Goal: Information Seeking & Learning: Find contact information

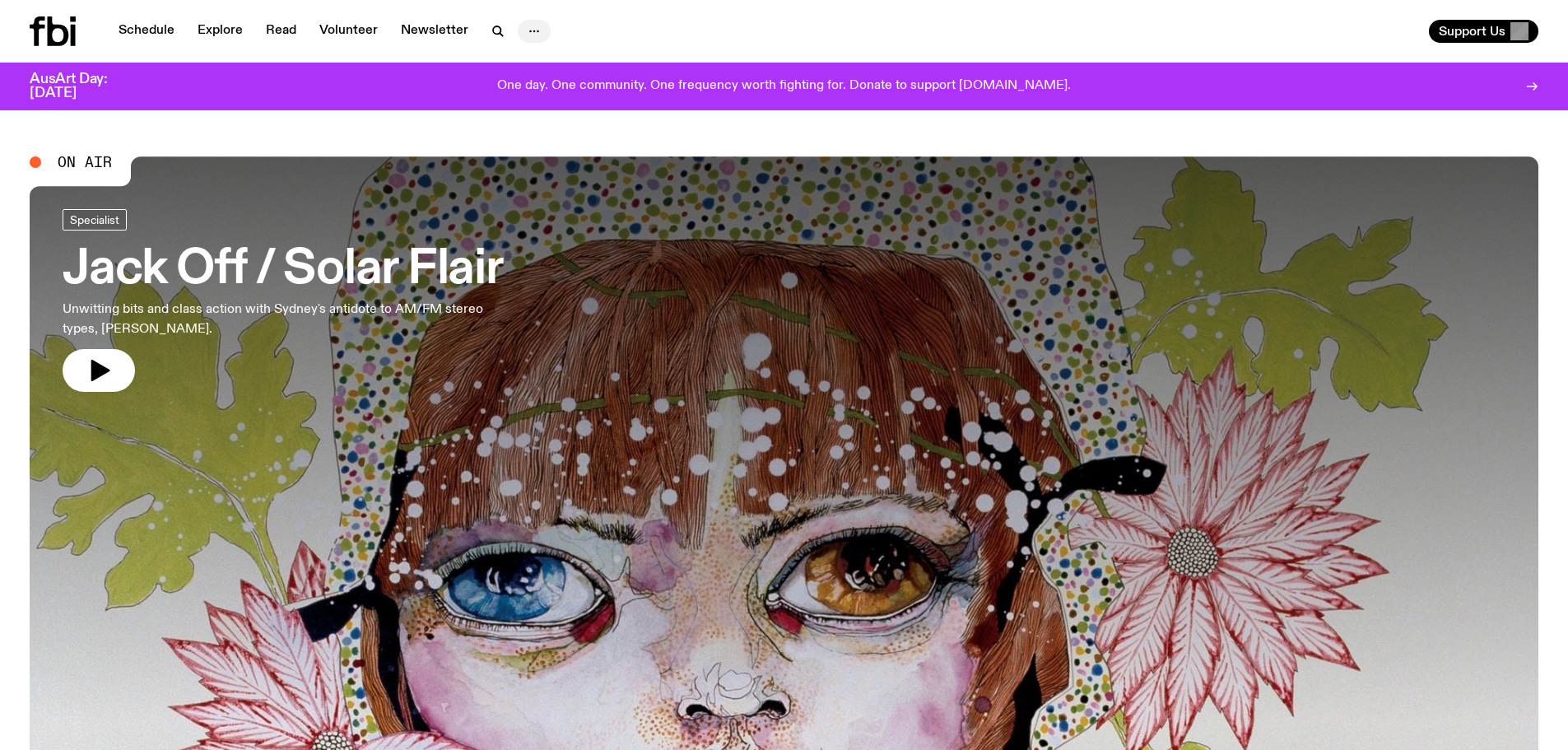
click at [531, 32] on icon "button" at bounding box center [534, 31] width 20 height 20
click at [538, 92] on link "Contact" at bounding box center [534, 94] width 83 height 23
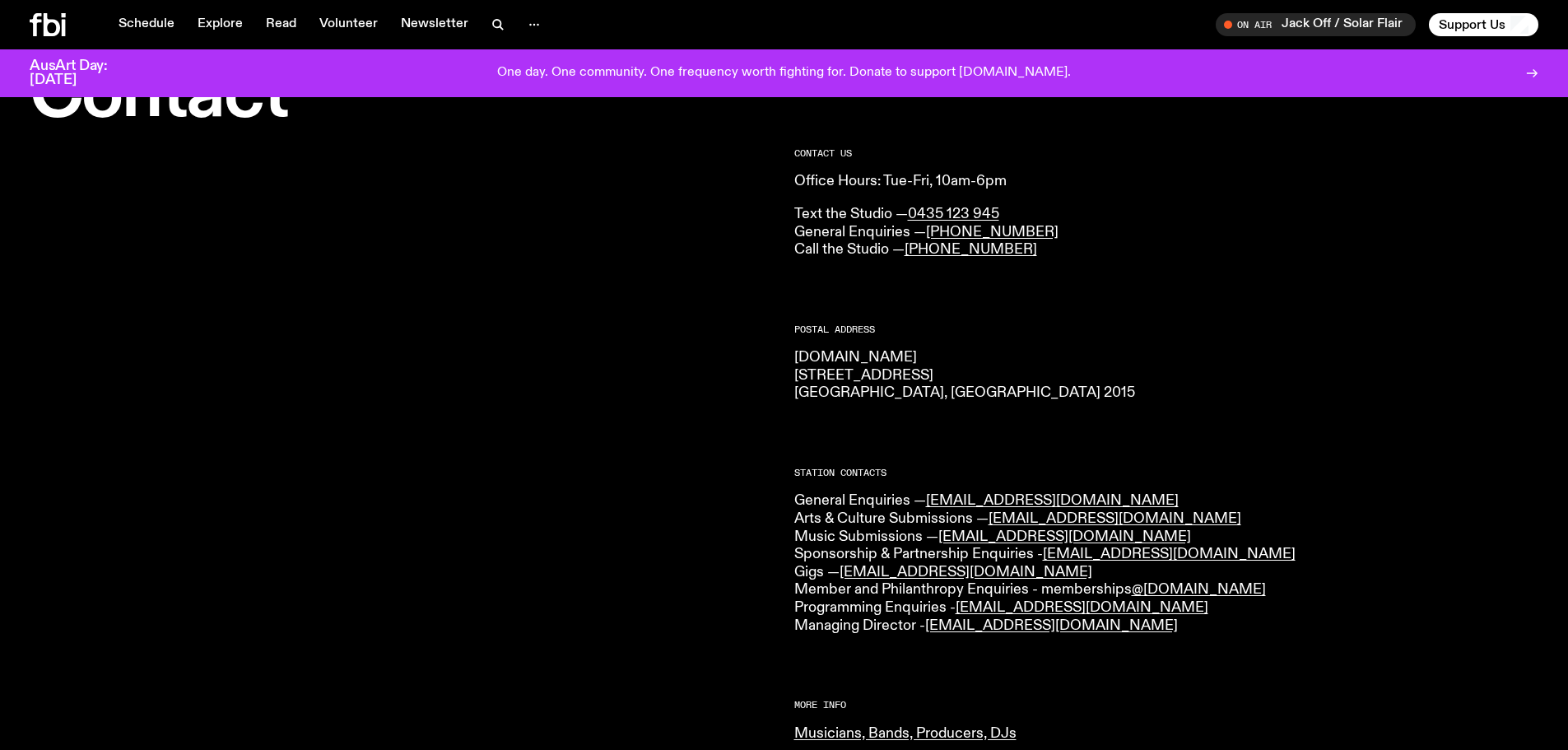
scroll to position [164, 0]
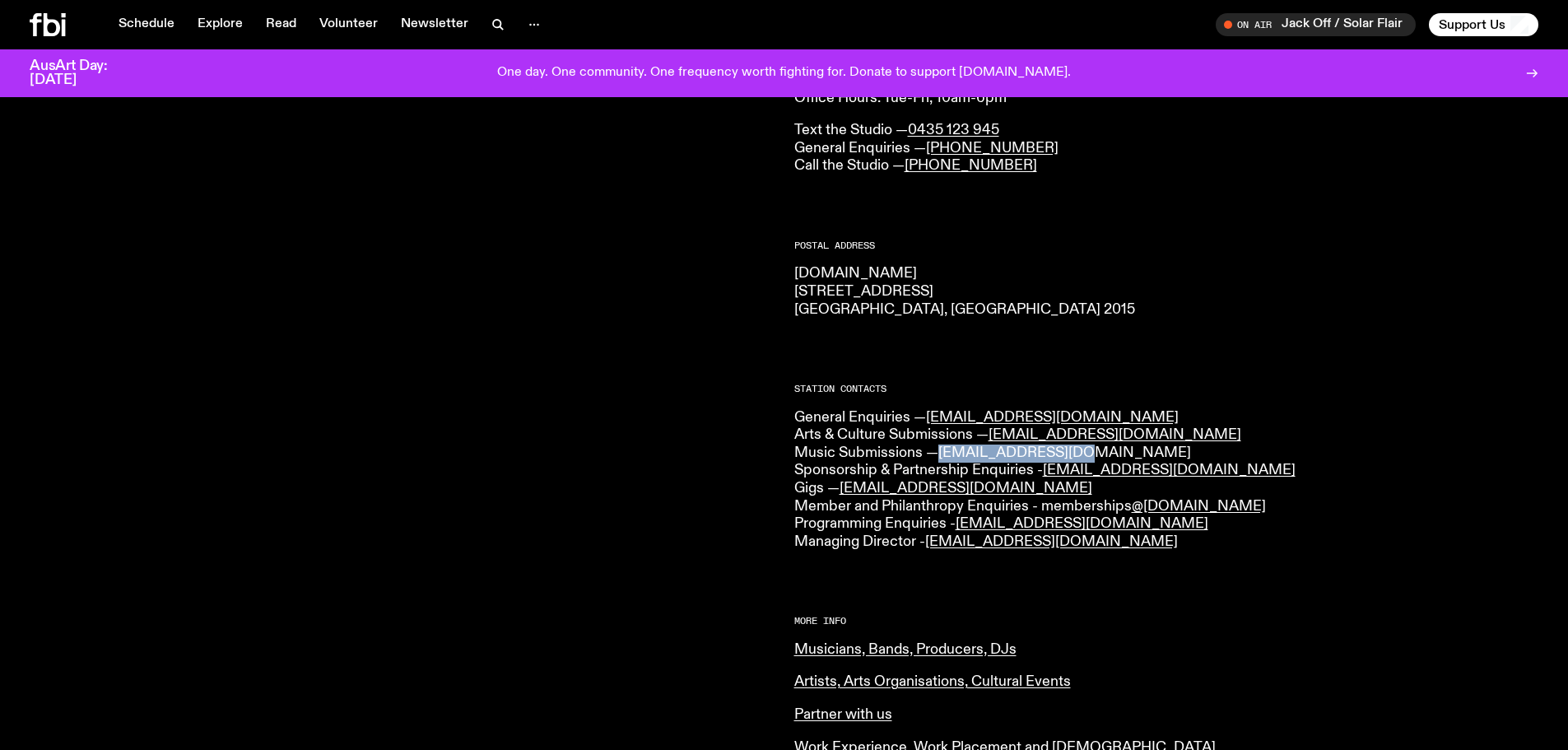
drag, startPoint x: 1106, startPoint y: 452, endPoint x: 943, endPoint y: 452, distance: 163.0
click at [943, 452] on p "General Enquiries — [EMAIL_ADDRESS][DOMAIN_NAME] Arts & Culture Submissions — […" at bounding box center [1166, 480] width 744 height 142
copy link "[EMAIL_ADDRESS][DOMAIN_NAME]"
drag, startPoint x: 1150, startPoint y: 523, endPoint x: 964, endPoint y: 525, distance: 186.0
click at [964, 525] on p "General Enquiries — [EMAIL_ADDRESS][DOMAIN_NAME] Arts & Culture Submissions — […" at bounding box center [1166, 480] width 744 height 142
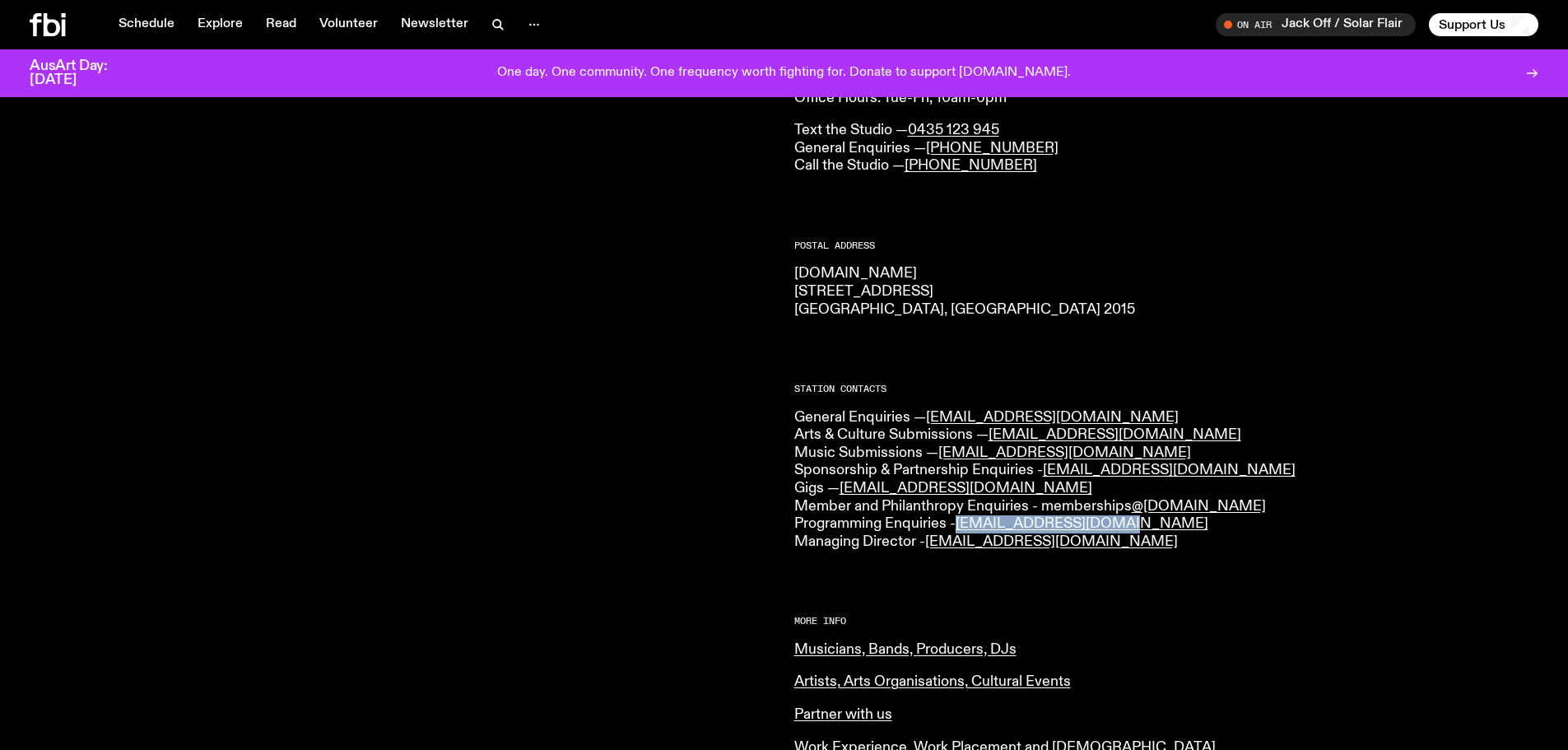
copy link "[EMAIL_ADDRESS][DOMAIN_NAME]"
drag, startPoint x: 1148, startPoint y: 544, endPoint x: 928, endPoint y: 547, distance: 220.0
click at [928, 547] on p "General Enquiries — [EMAIL_ADDRESS][DOMAIN_NAME] Arts & Culture Submissions — […" at bounding box center [1166, 480] width 744 height 142
copy link "[EMAIL_ADDRESS][DOMAIN_NAME]"
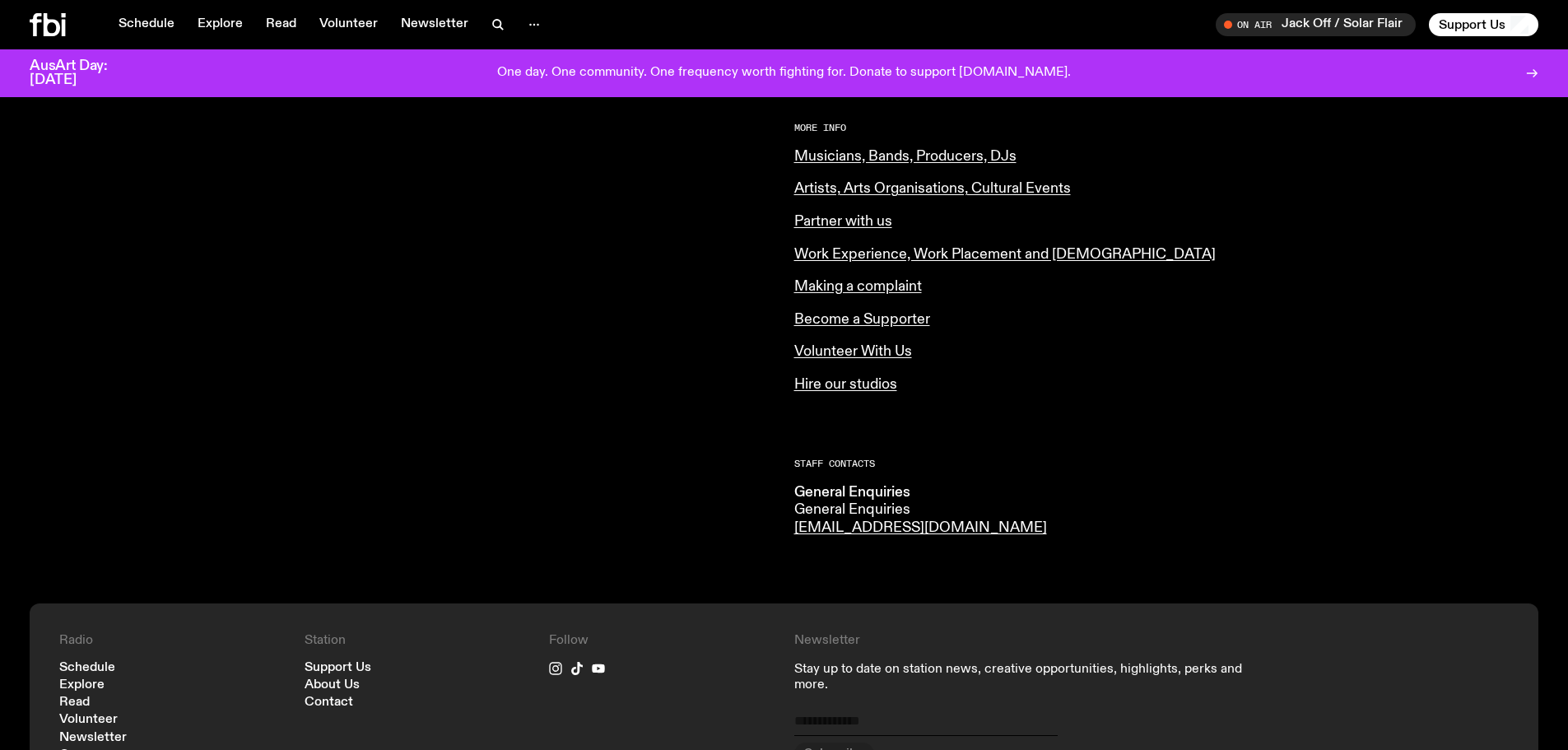
scroll to position [658, 0]
drag, startPoint x: 932, startPoint y: 526, endPoint x: 794, endPoint y: 526, distance: 138.0
click at [794, 526] on li "General Enquiries General Enquiries [EMAIL_ADDRESS][DOMAIN_NAME]" at bounding box center [927, 510] width 267 height 53
copy link "[EMAIL_ADDRESS][DOMAIN_NAME]"
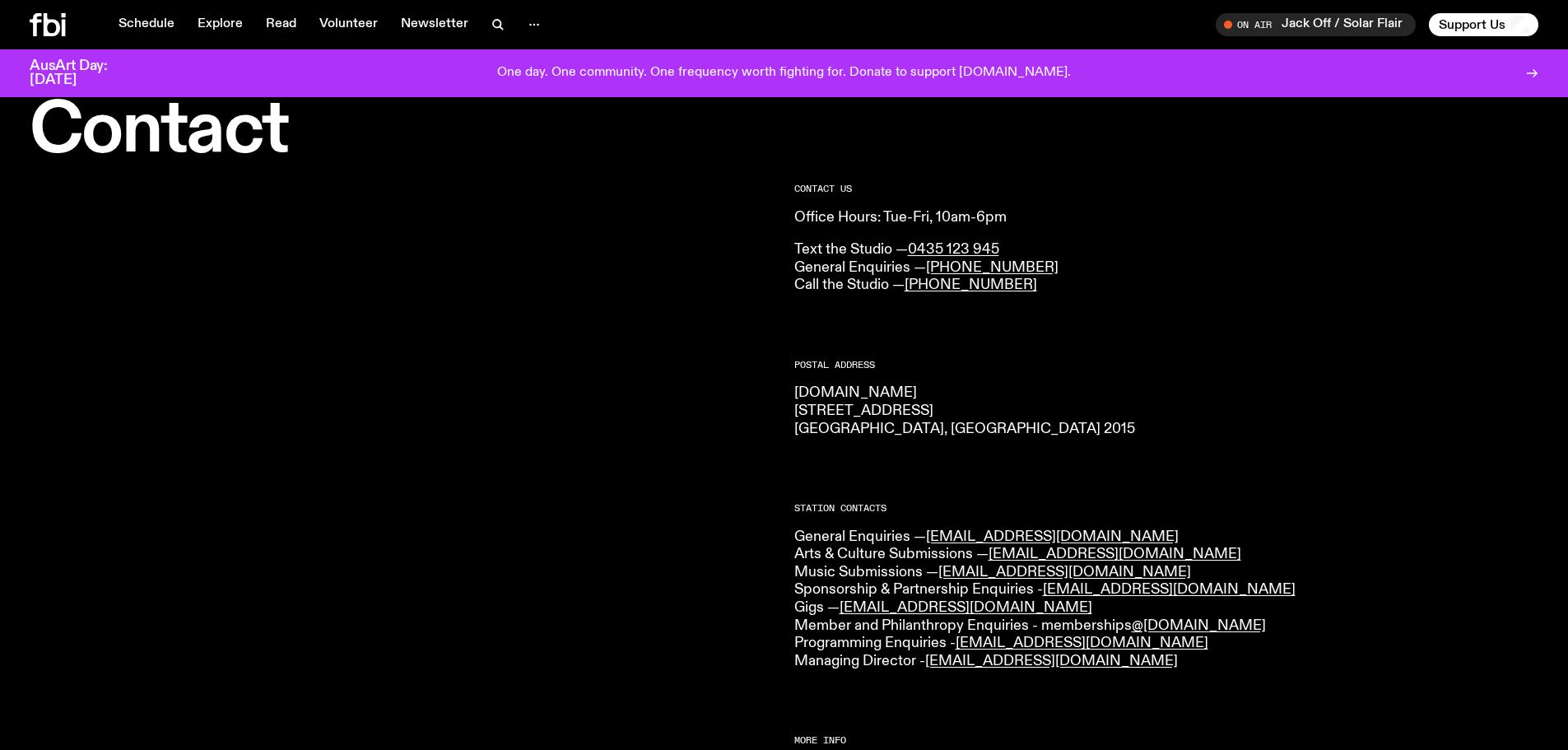
scroll to position [0, 0]
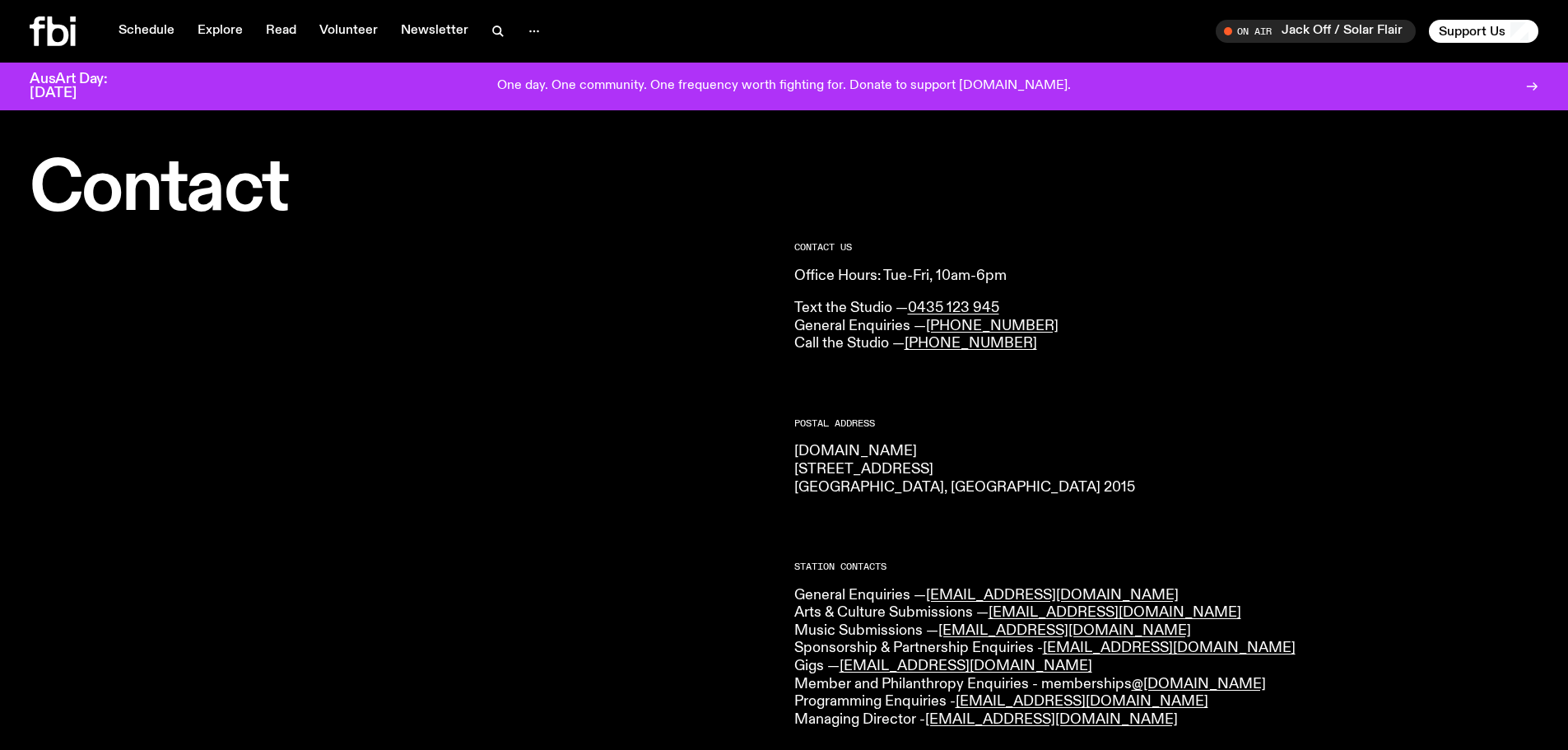
click at [1143, 481] on p "[DOMAIN_NAME] [STREET_ADDRESS] 2015" at bounding box center [1166, 469] width 744 height 53
